Goal: Transaction & Acquisition: Register for event/course

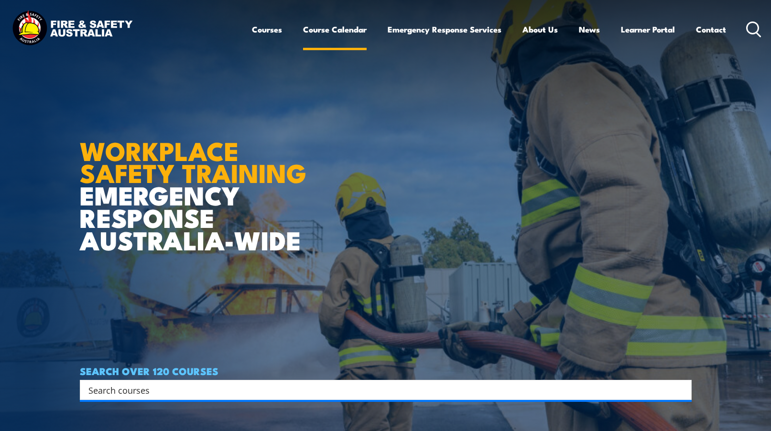
click at [308, 28] on link "Course Calendar" at bounding box center [335, 29] width 64 height 25
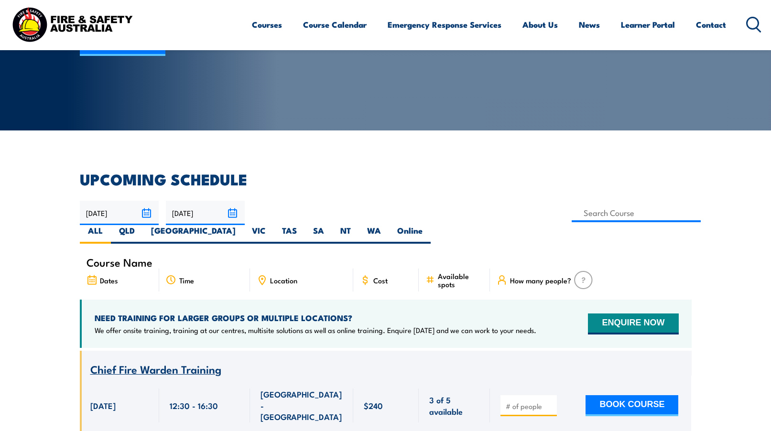
scroll to position [143, 0]
click at [274, 225] on label "VIC" at bounding box center [259, 234] width 30 height 19
click at [272, 225] on input "VIC" at bounding box center [269, 228] width 6 height 6
radio input "true"
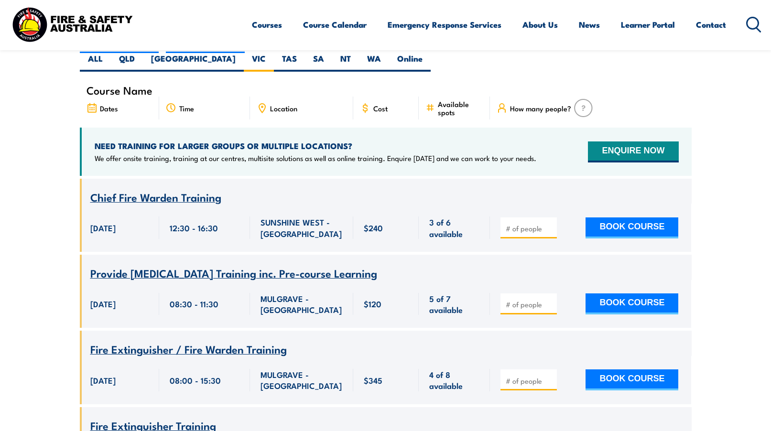
click at [317, 265] on span "Provide [MEDICAL_DATA] Training inc. Pre-course Learning" at bounding box center [233, 273] width 287 height 16
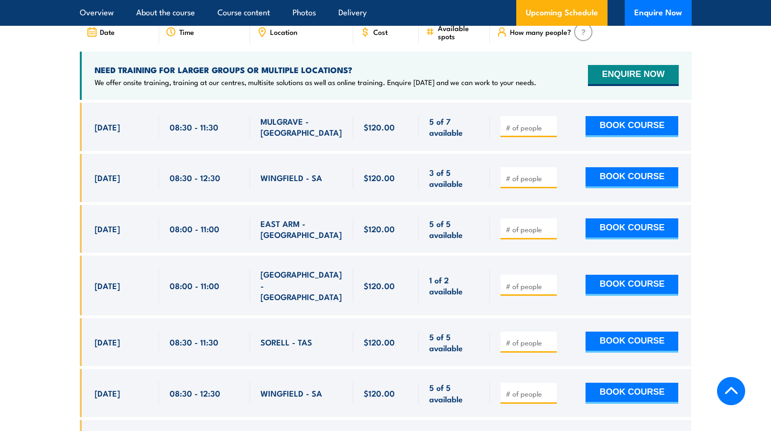
scroll to position [1768, 0]
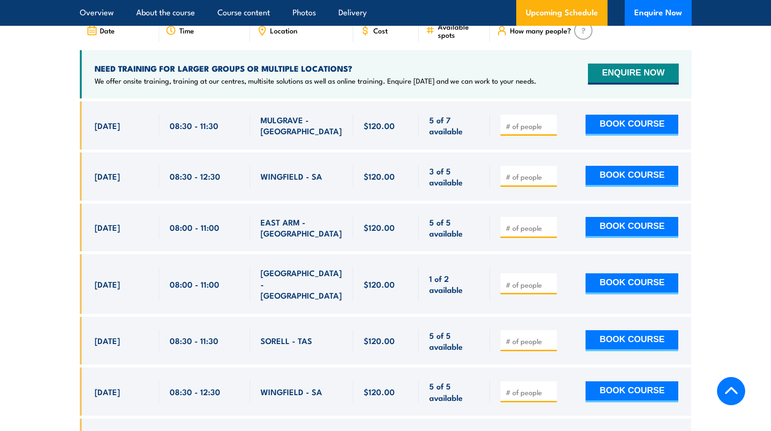
radio input "true"
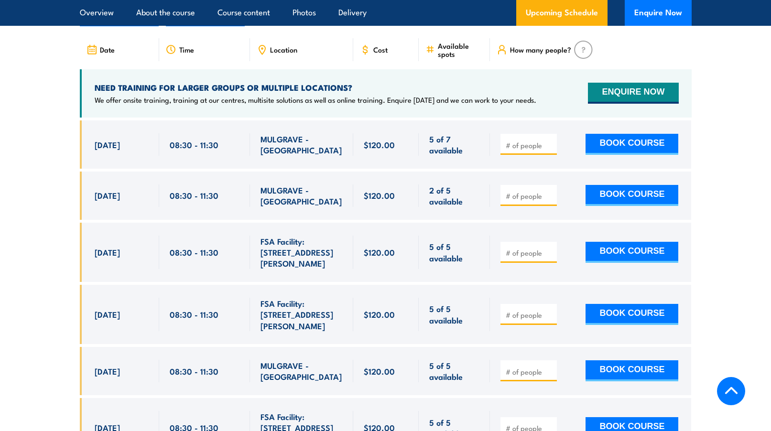
scroll to position [1751, 0]
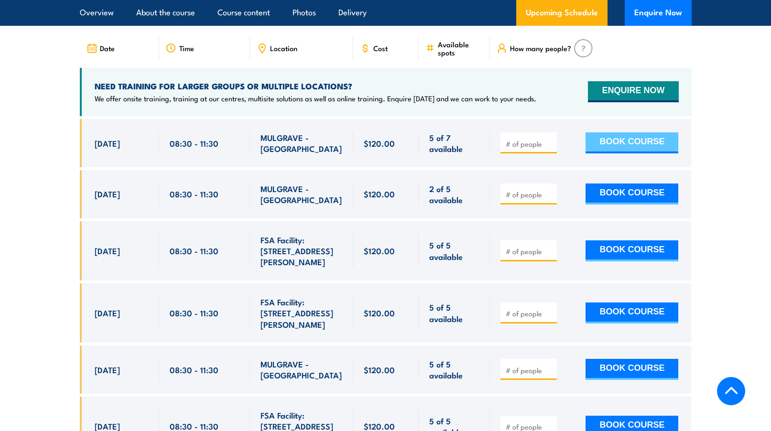
click at [638, 153] on button "BOOK COURSE" at bounding box center [631, 142] width 93 height 21
click at [523, 149] on input "number" at bounding box center [530, 144] width 48 height 10
type input "1"
click at [549, 149] on input "1" at bounding box center [530, 144] width 48 height 10
click at [623, 153] on button "BOOK COURSE" at bounding box center [631, 142] width 93 height 21
